Goal: Find specific page/section: Find specific page/section

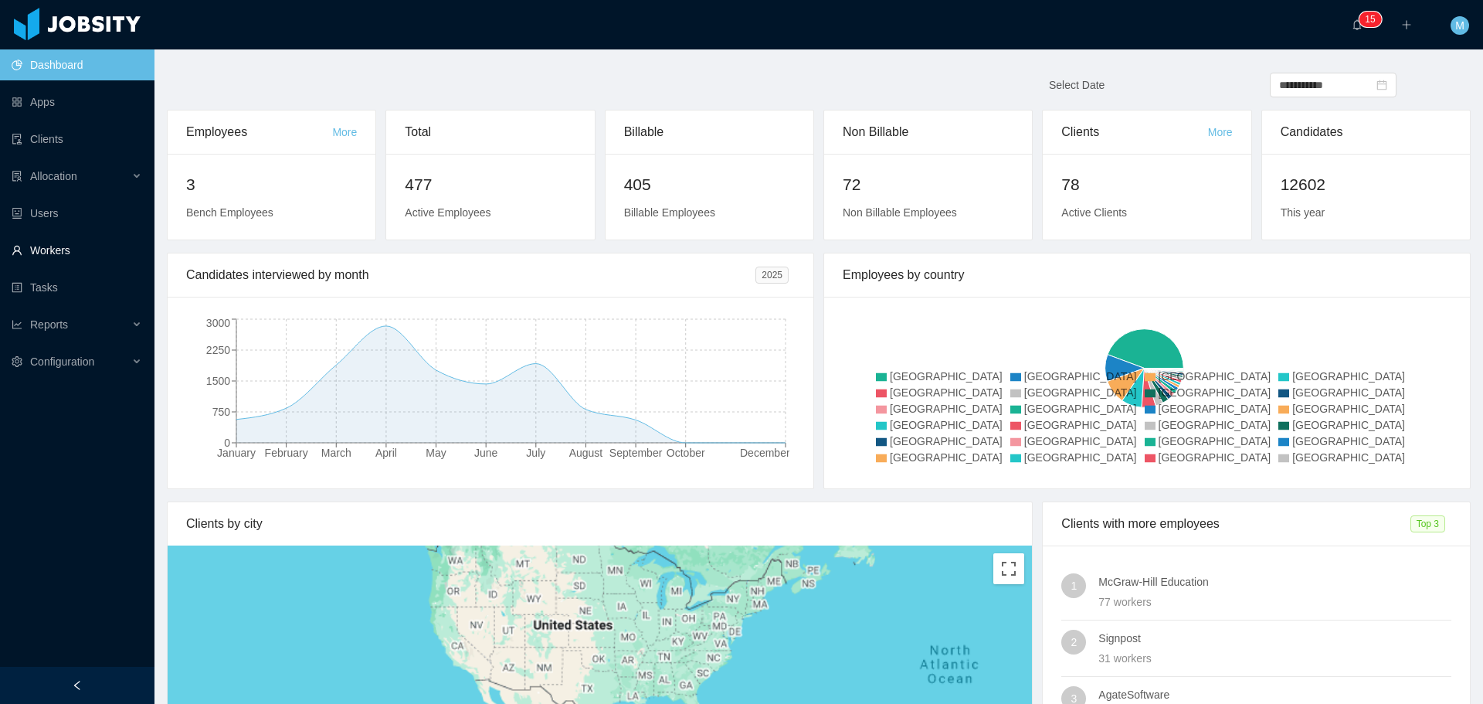
click at [53, 253] on link "Workers" at bounding box center [77, 250] width 131 height 31
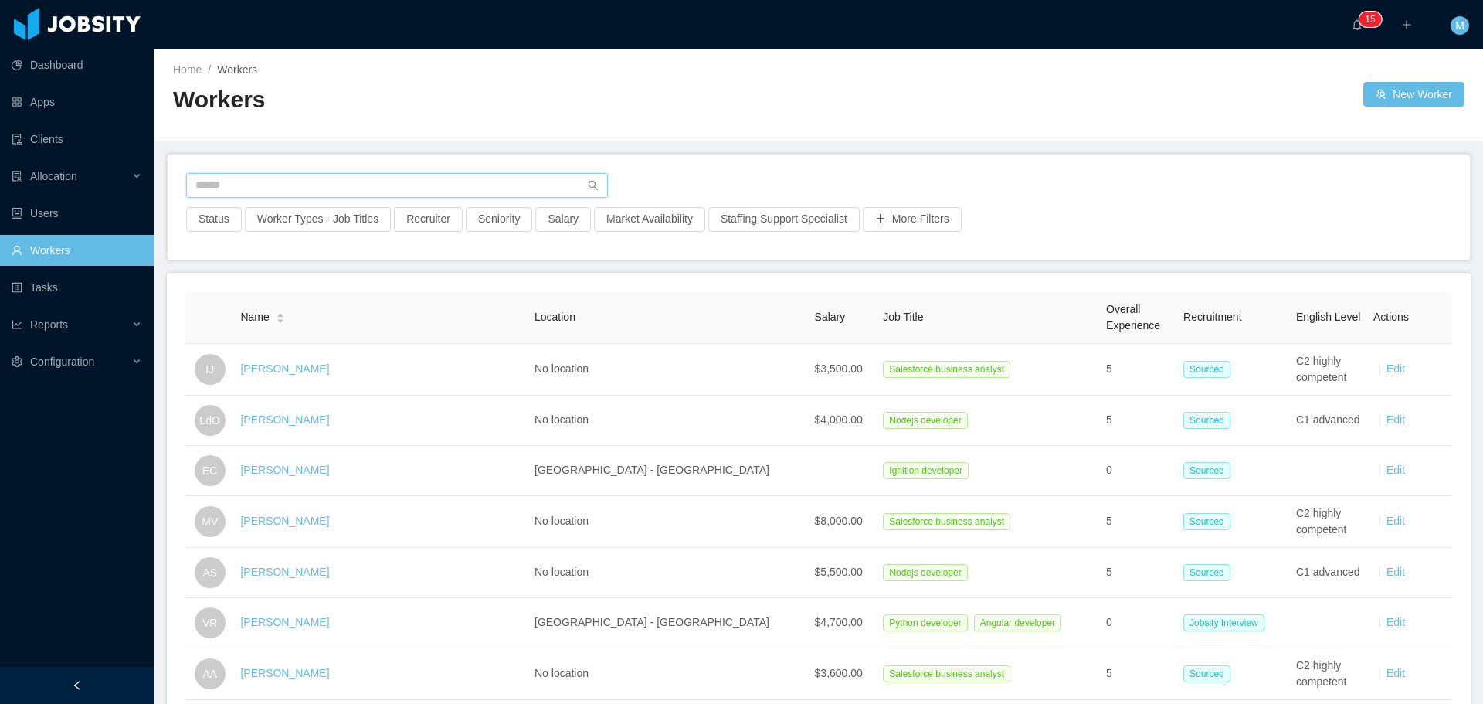
click at [239, 180] on input "text" at bounding box center [397, 185] width 422 height 25
click at [404, 223] on button "Recruiter" at bounding box center [428, 219] width 69 height 25
click at [357, 279] on div at bounding box center [420, 288] width 218 height 23
type input "***"
click at [396, 323] on li "[PERSON_NAME]" at bounding box center [423, 319] width 232 height 25
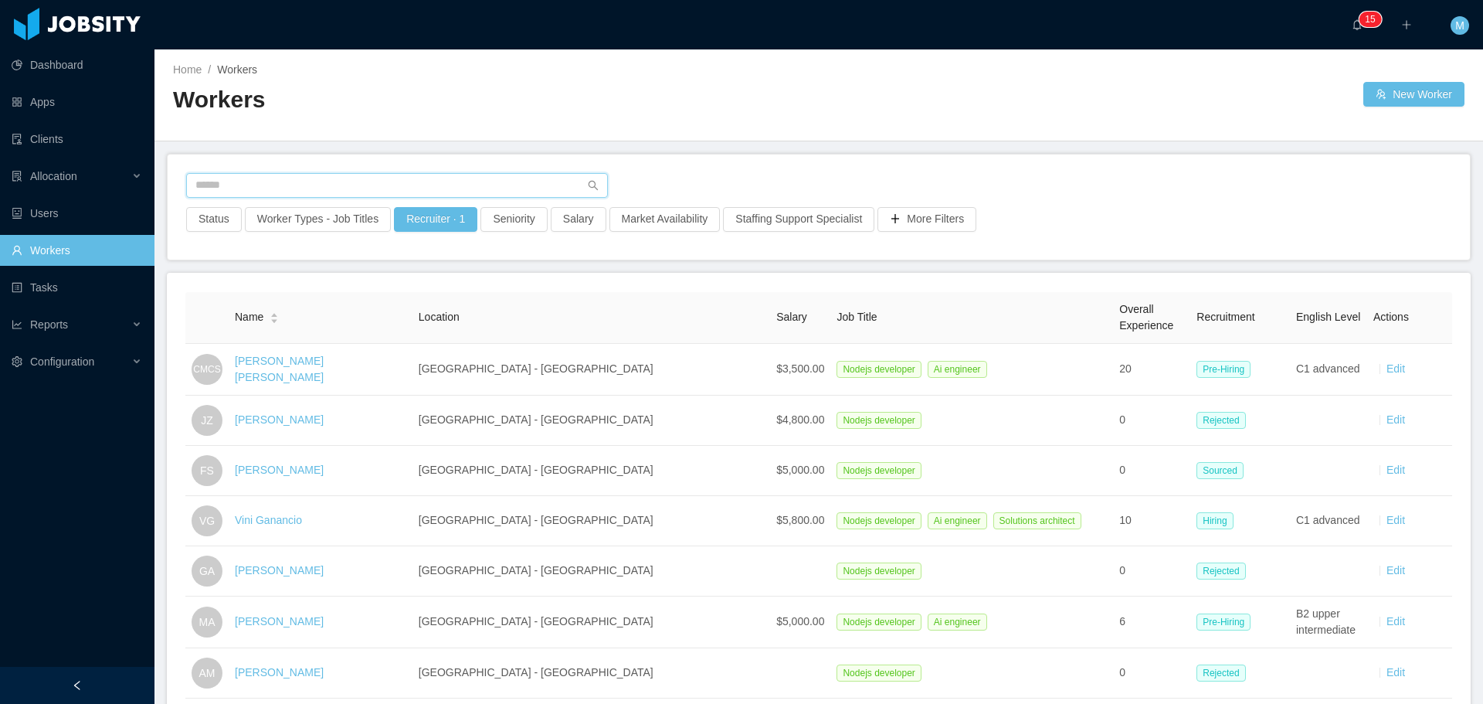
click at [290, 192] on input "text" at bounding box center [397, 185] width 422 height 25
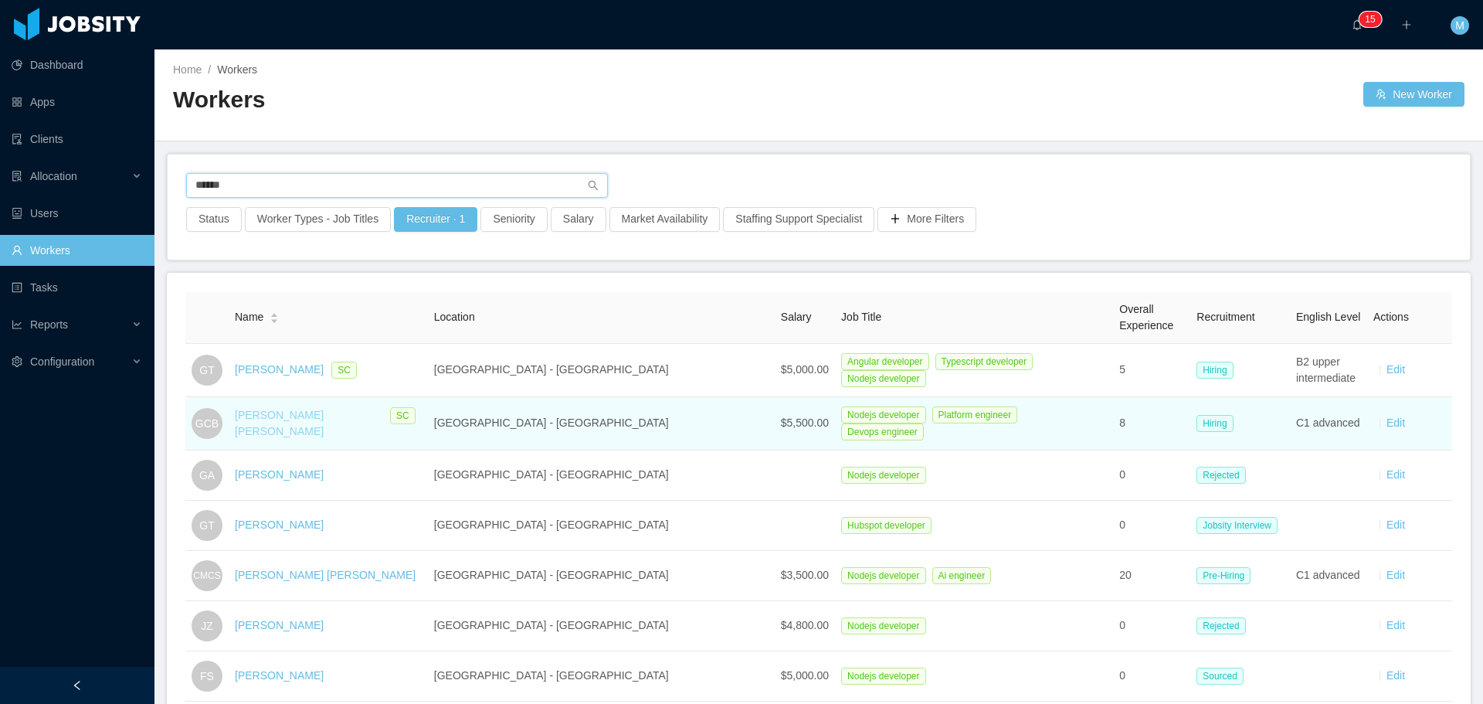
type input "******"
click at [291, 424] on link "[PERSON_NAME] [PERSON_NAME]" at bounding box center [279, 423] width 89 height 29
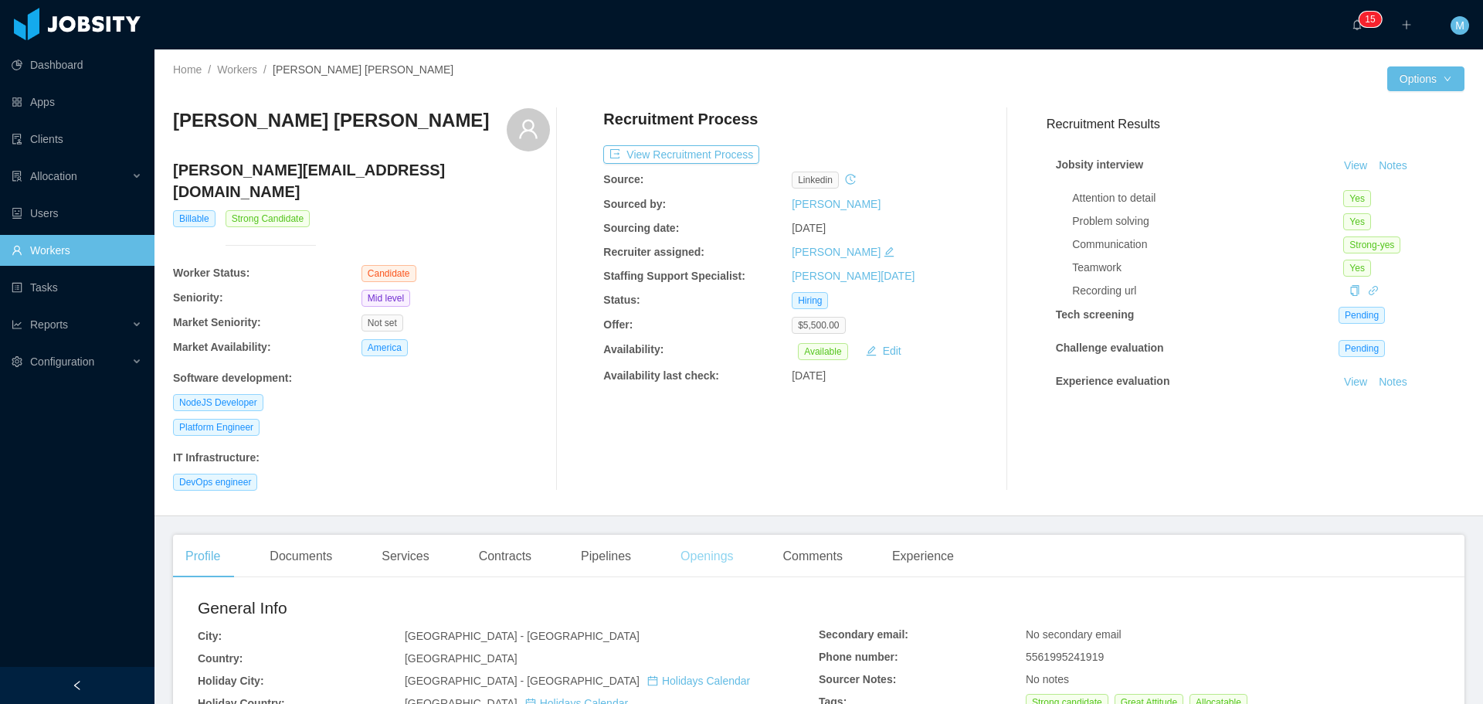
click at [706, 535] on div "Openings" at bounding box center [707, 556] width 78 height 43
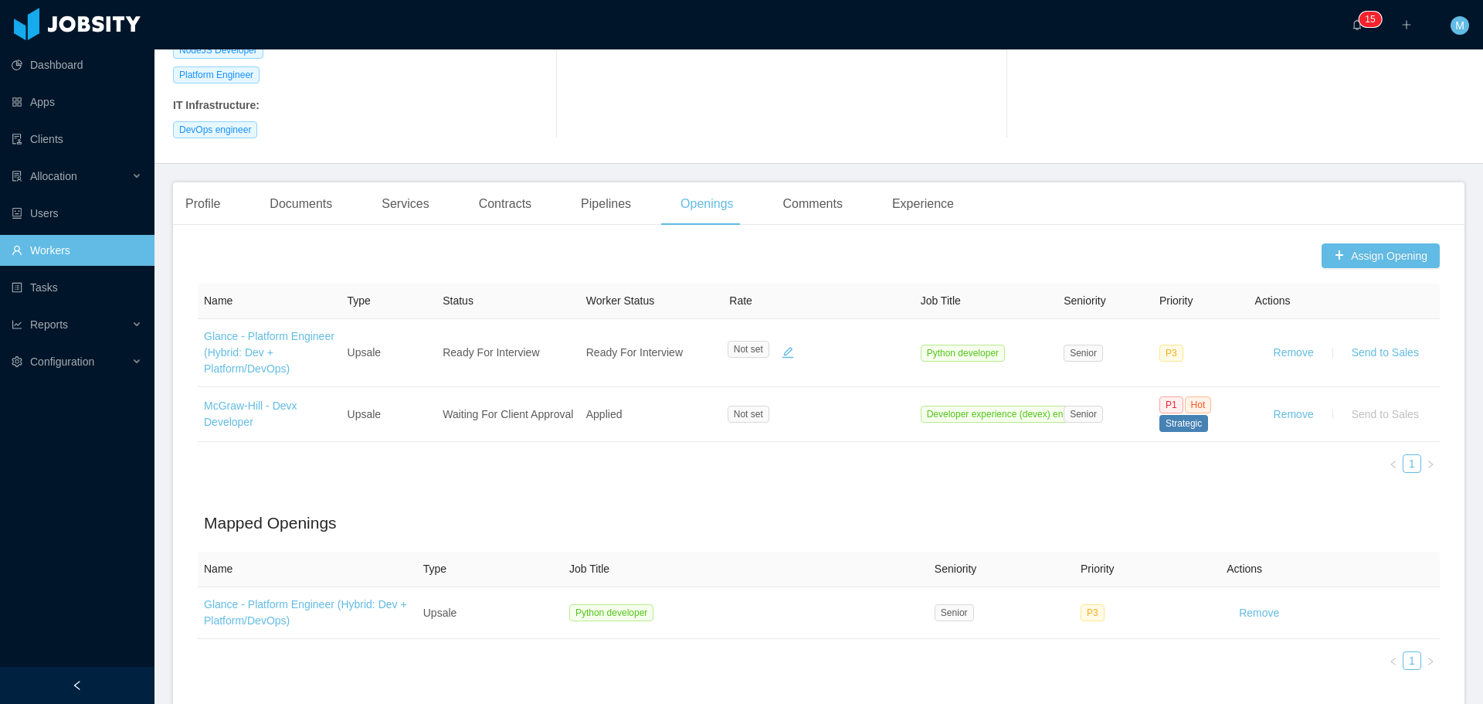
scroll to position [386, 0]
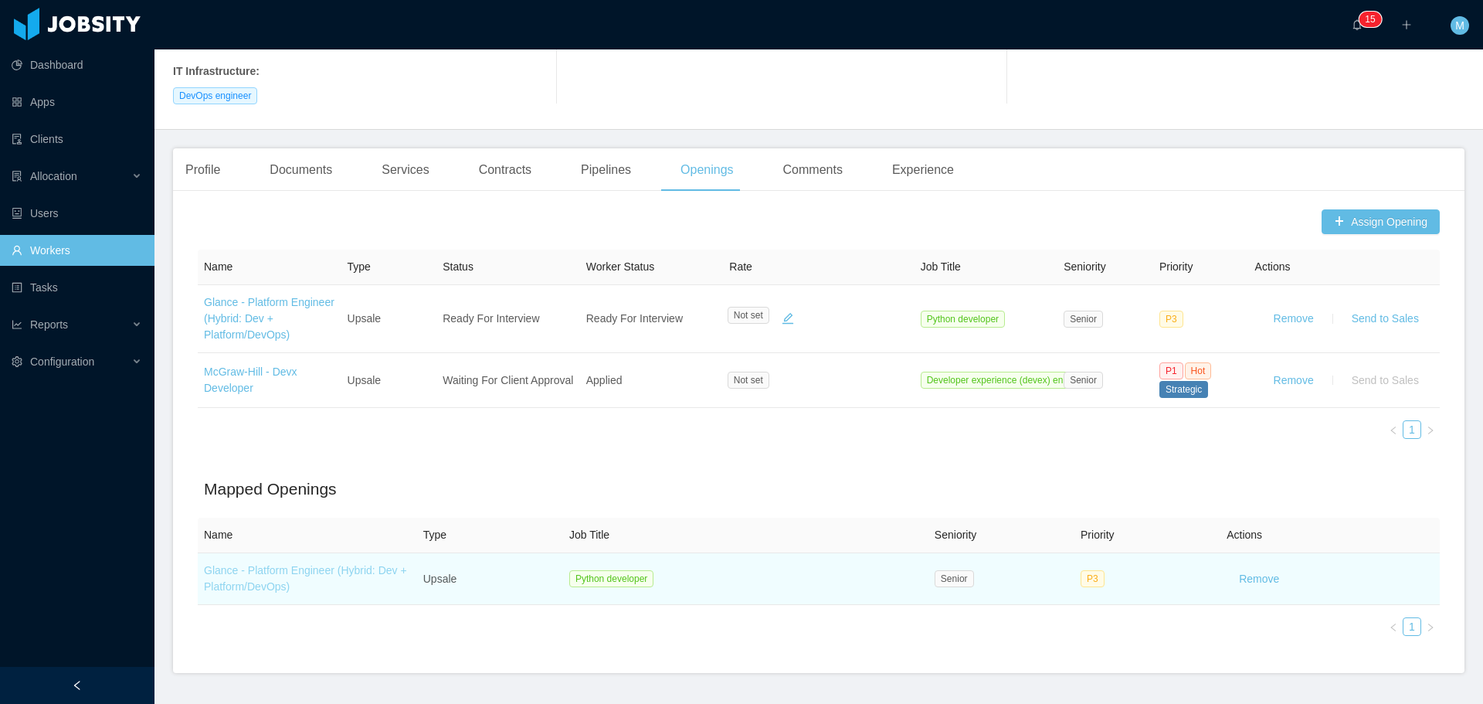
click at [272, 565] on link "Glance - Platform Engineer (Hybrid: Dev + Platform/DevOps)" at bounding box center [305, 578] width 203 height 29
